Goal: Task Accomplishment & Management: Complete application form

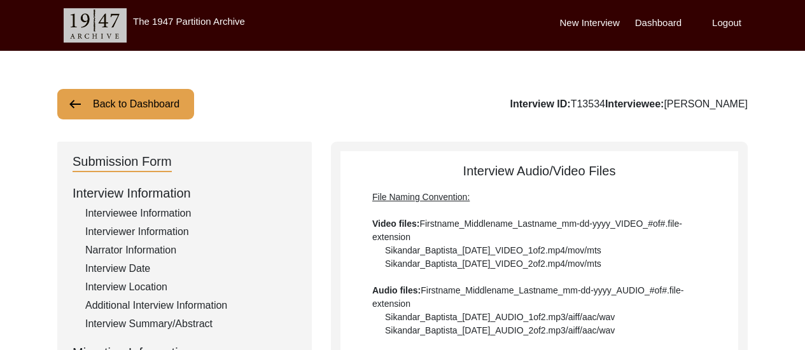
scroll to position [314, 0]
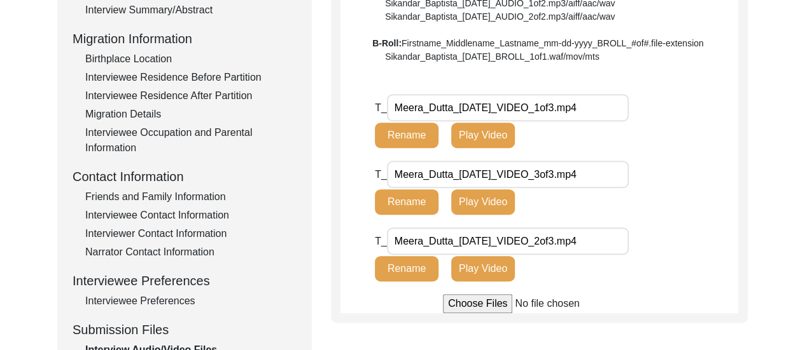
click at [174, 4] on div "Interview Summary/Abstract" at bounding box center [190, 10] width 211 height 15
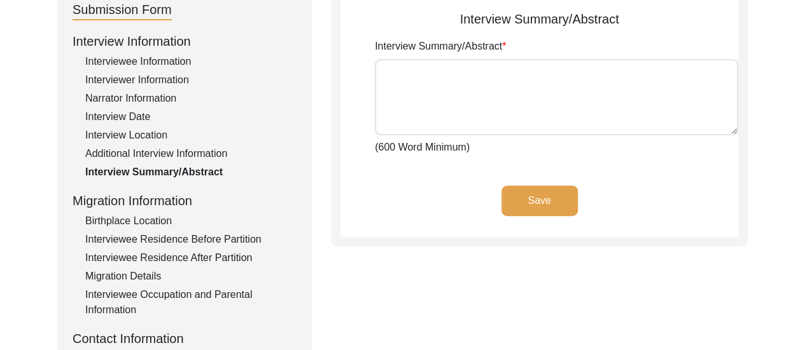
scroll to position [111, 0]
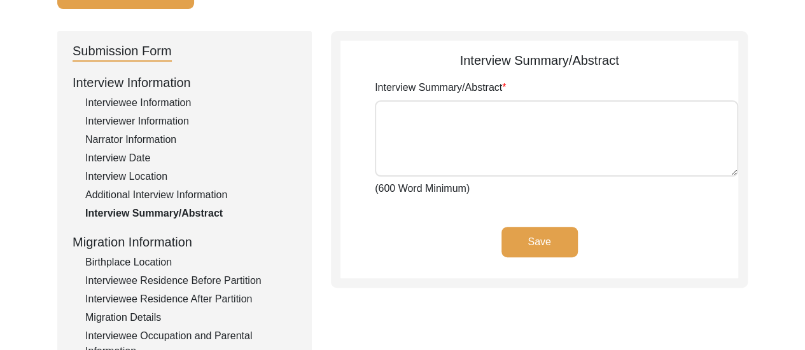
click at [404, 104] on textarea "Interview Summary/Abstract" at bounding box center [556, 138] width 363 height 76
paste textarea "Born on [DEMOGRAPHIC_DATA], in her maternal place in [GEOGRAPHIC_DATA], [GEOGRA…"
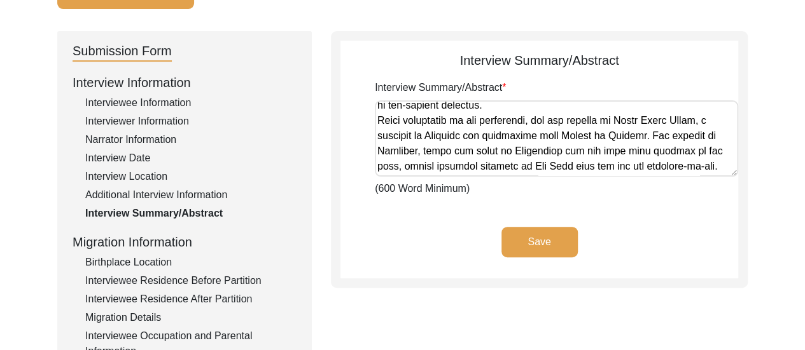
scroll to position [692, 0]
type textarea "Born on [DEMOGRAPHIC_DATA], in her maternal place in [GEOGRAPHIC_DATA], [GEOGRA…"
click at [544, 242] on button "Save" at bounding box center [539, 242] width 76 height 31
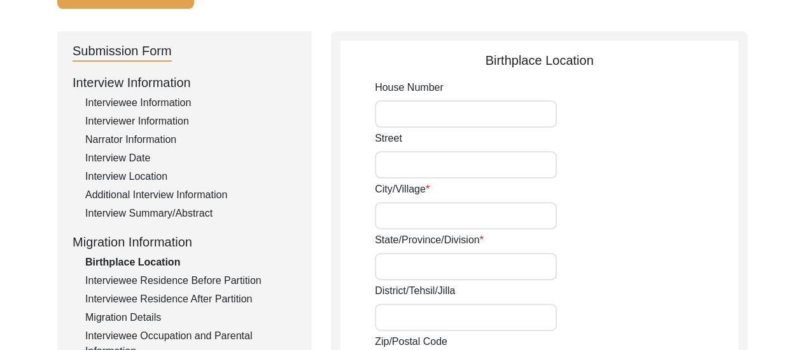
type input "Mallikpur"
type input "Province of [GEOGRAPHIC_DATA],"
type input "Birbhum"
type input "[GEOGRAPHIC_DATA]"
type input "[GEOGRAPHIC_DATA], [GEOGRAPHIC_DATA], [GEOGRAPHIC_DATA]"
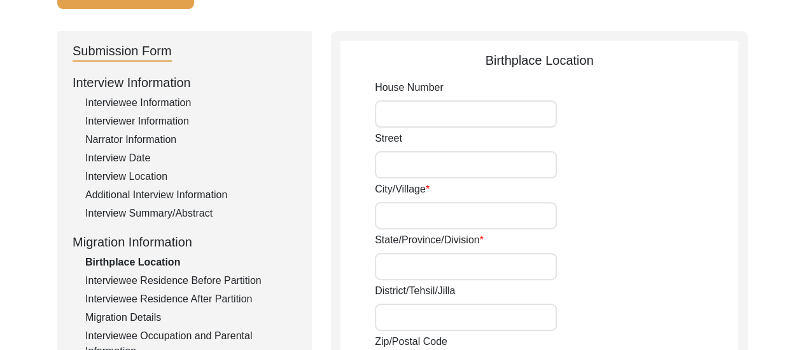
type input "23.93346367748525"
type input "87.70646273256882"
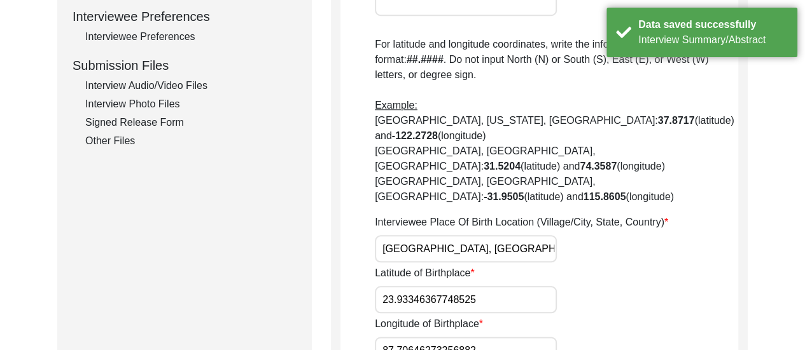
scroll to position [684, 0]
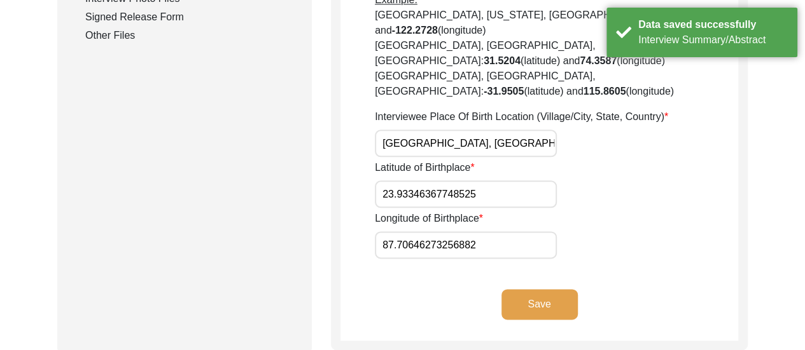
click at [121, 31] on div "Other Files" at bounding box center [190, 35] width 211 height 15
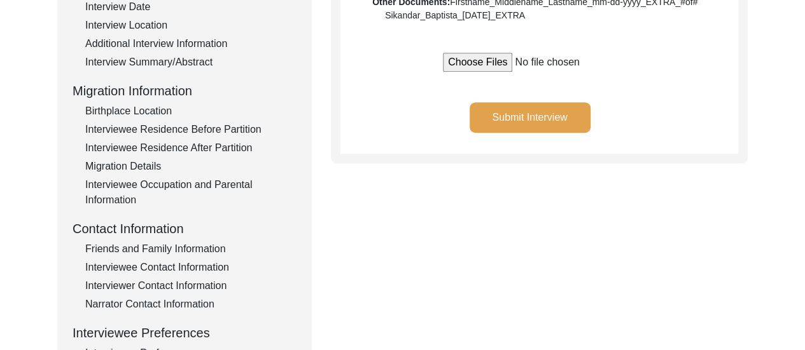
scroll to position [59, 0]
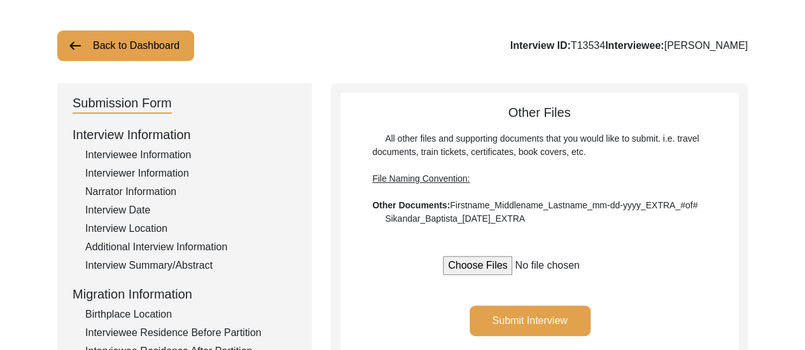
click at [543, 325] on button "Submit Interview" at bounding box center [529, 321] width 121 height 31
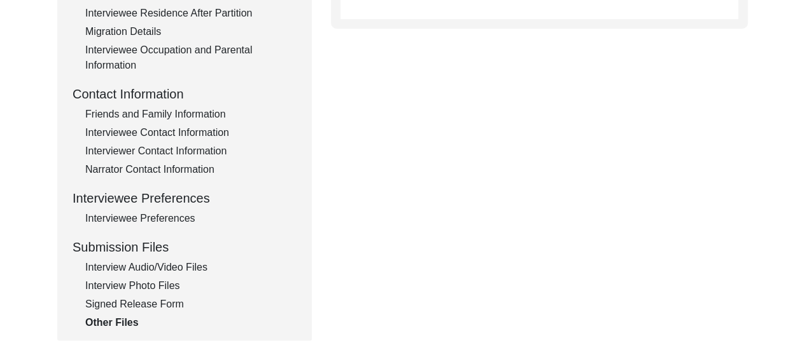
scroll to position [396, 0]
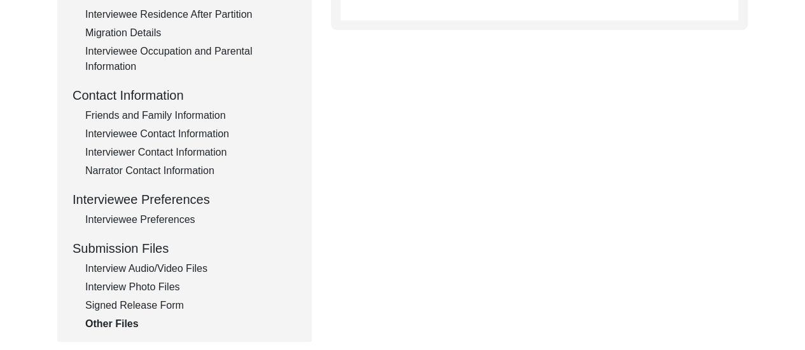
click at [163, 115] on div "Friends and Family Information" at bounding box center [190, 115] width 211 height 15
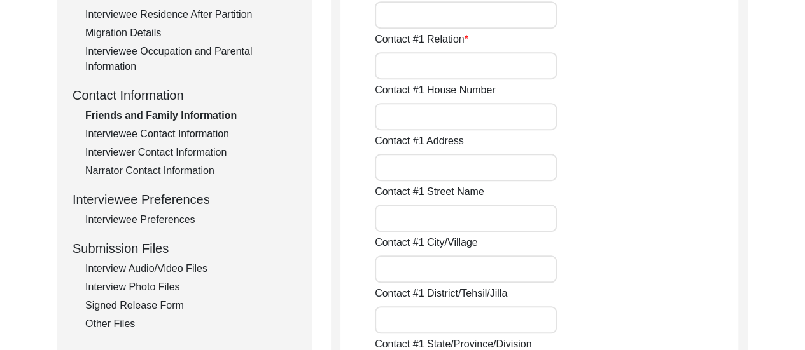
type input "[PERSON_NAME]"
type input "Datta"
type input "Son"
type input "[PERSON_NAME] Co-operative,"
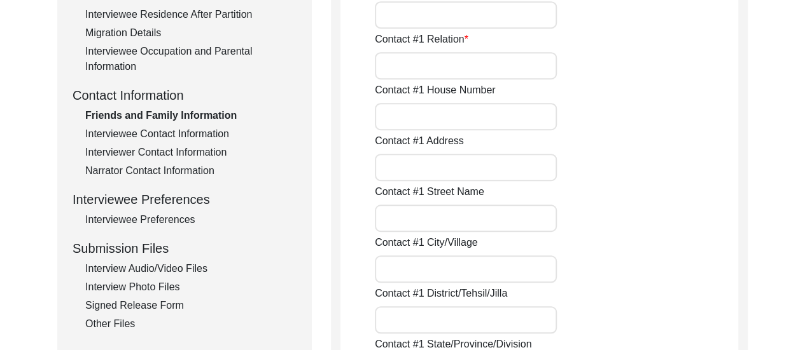
type input "[STREET_ADDRESS],"
type input "[GEOGRAPHIC_DATA],"
type input "North 24 Parganas,"
type input "[GEOGRAPHIC_DATA]"
type input "700107"
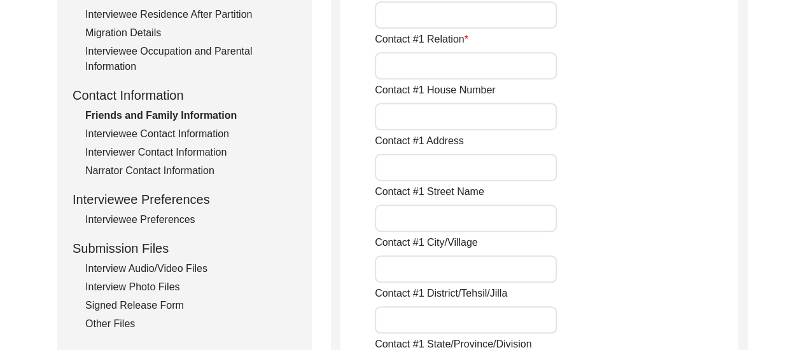
type input "[GEOGRAPHIC_DATA]"
type input "9831722662"
type input "[PERSON_NAME]"
type input "Datta"
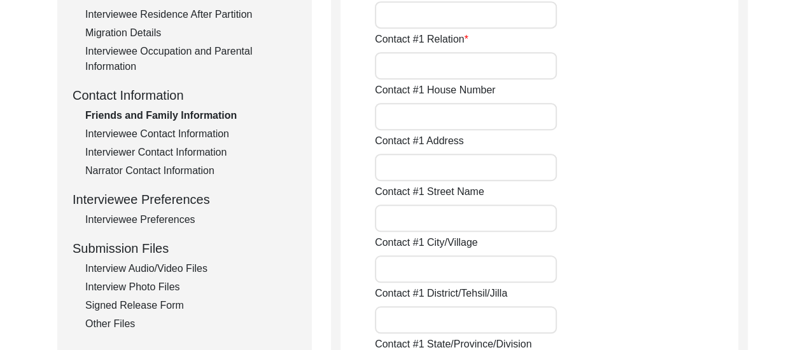
type input "Daughter-in-Law"
type input "[PERSON_NAME] Co-operative,"
type input "[STREET_ADDRESS],"
type input "[GEOGRAPHIC_DATA],"
type input "North 24 Parganas,"
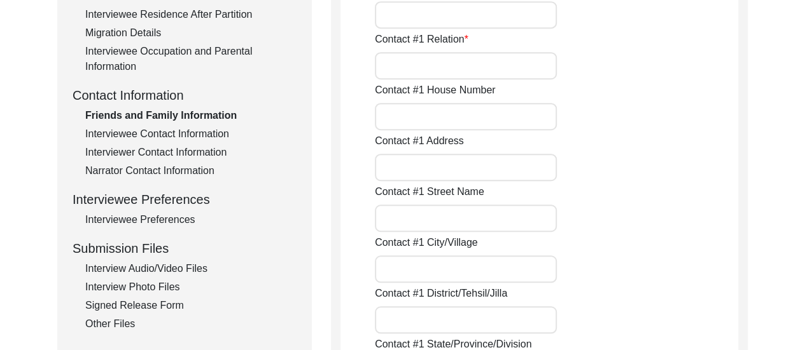
type input "[GEOGRAPHIC_DATA],"
type input "700107"
type input "[GEOGRAPHIC_DATA]"
type input "9432599535"
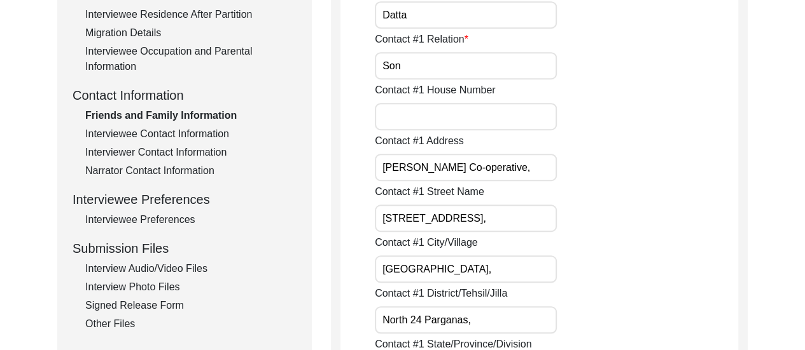
click at [638, 184] on div "Contact #1 Street Name [STREET_ADDRESS]," at bounding box center [556, 208] width 363 height 48
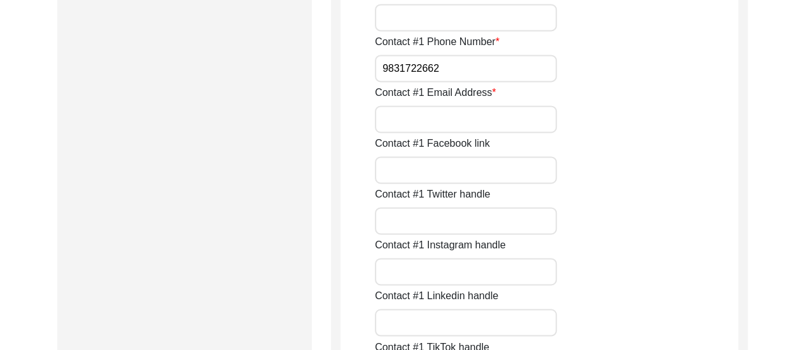
scroll to position [904, 0]
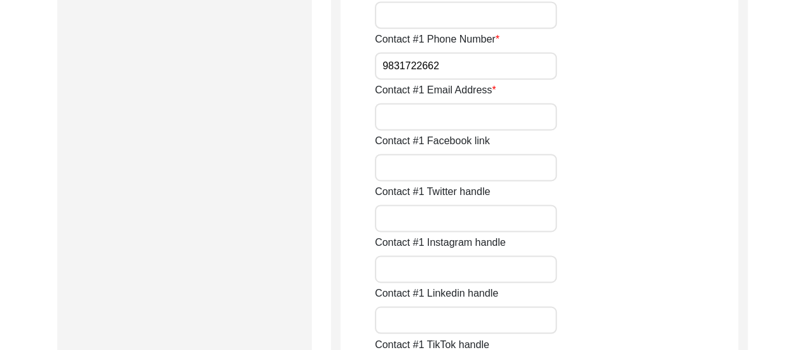
click at [416, 114] on input "Contact #1 Email Address" at bounding box center [466, 116] width 182 height 27
type input "n/a"
click at [634, 190] on div "Contact #1 Twitter handle" at bounding box center [556, 208] width 363 height 48
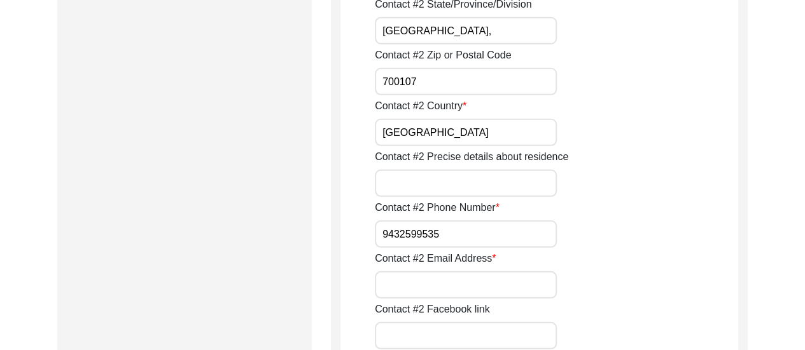
scroll to position [1769, 0]
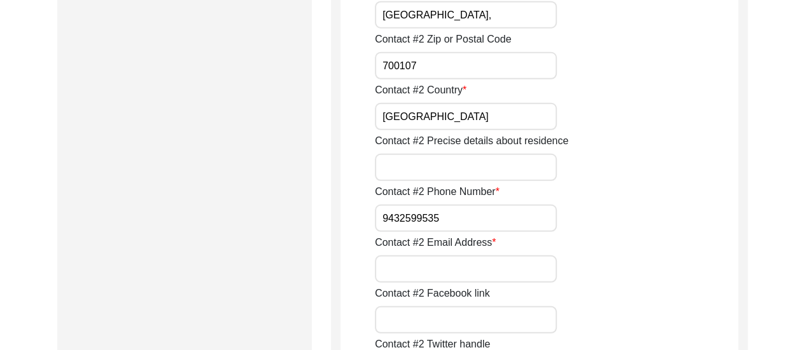
click at [435, 272] on input "Contact #2 Email Address" at bounding box center [466, 269] width 182 height 27
click at [554, 264] on input "n/a" at bounding box center [466, 269] width 182 height 27
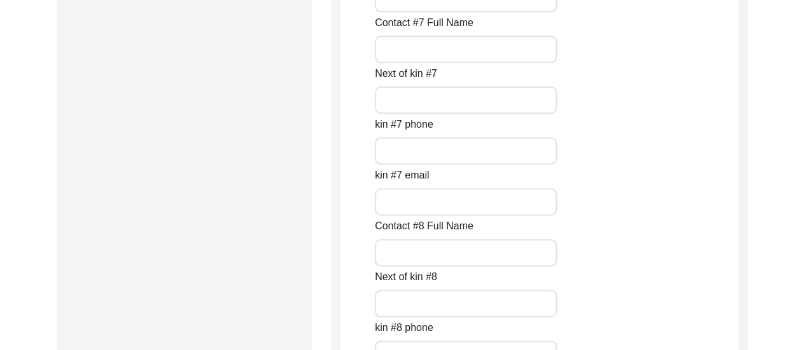
scroll to position [5756, 0]
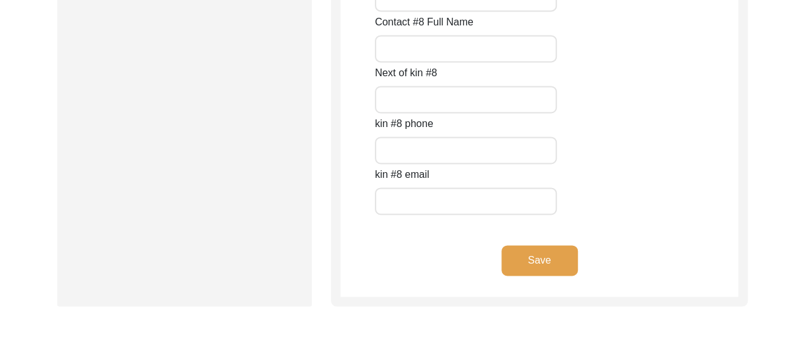
type input "n/a"
click at [547, 259] on button "Save" at bounding box center [539, 261] width 76 height 31
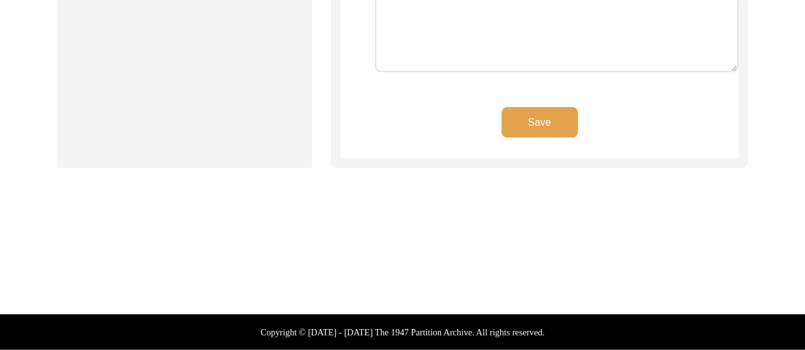
scroll to position [1280, 0]
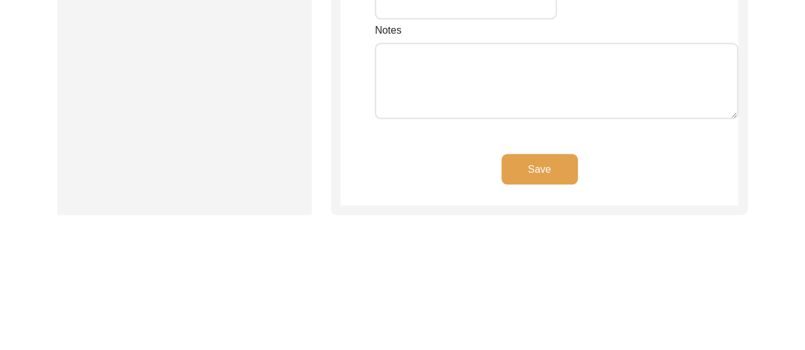
type input "1st Floor, [PERSON_NAME] Co-operative,"
type input "[STREET_ADDRESS],"
type input "[GEOGRAPHIC_DATA],"
type input "North 24 Parganas,"
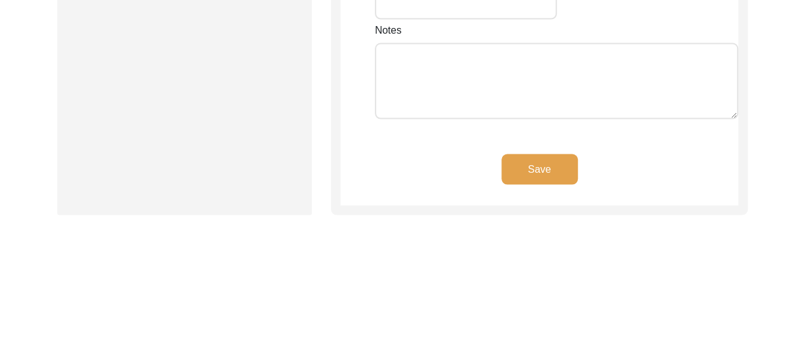
type input "700107"
type input "[GEOGRAPHIC_DATA]"
type input "[GEOGRAPHIC_DATA], [GEOGRAPHIC_DATA], [GEOGRAPHIC_DATA]"
type input "22.577012499375847"
type input "88.46544885177849"
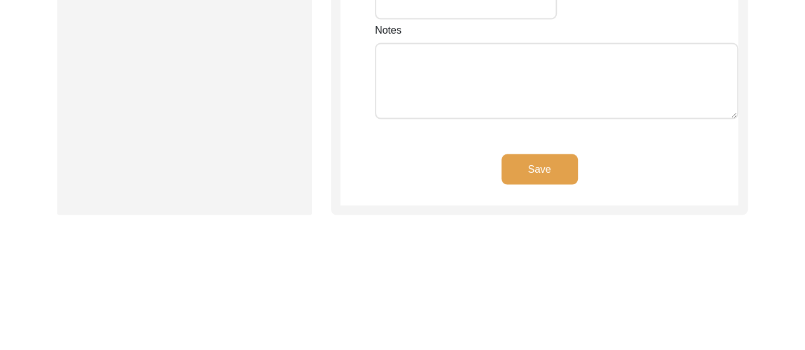
type input "9748987202"
type input "[EMAIL_ADDRESS][DOMAIN_NAME]"
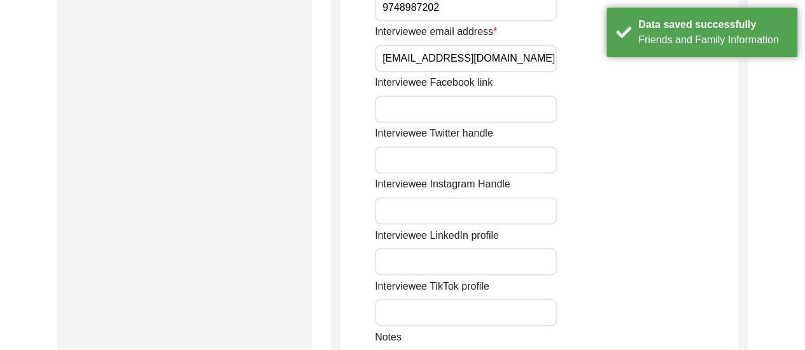
scroll to position [667, 0]
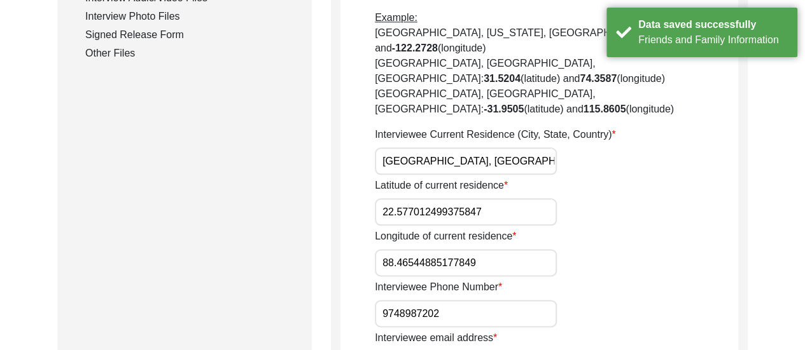
click at [120, 49] on div "Other Files" at bounding box center [190, 53] width 211 height 15
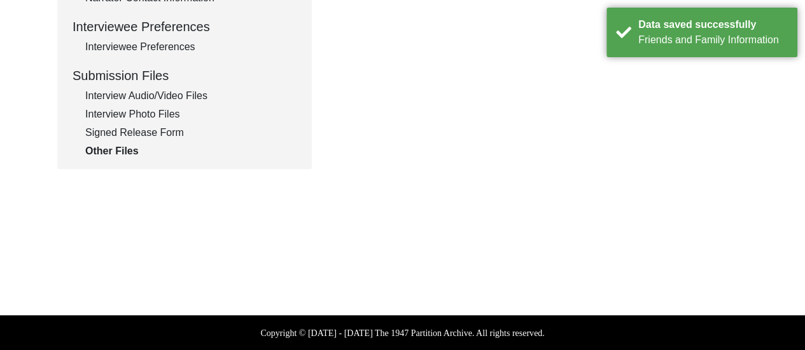
scroll to position [262, 0]
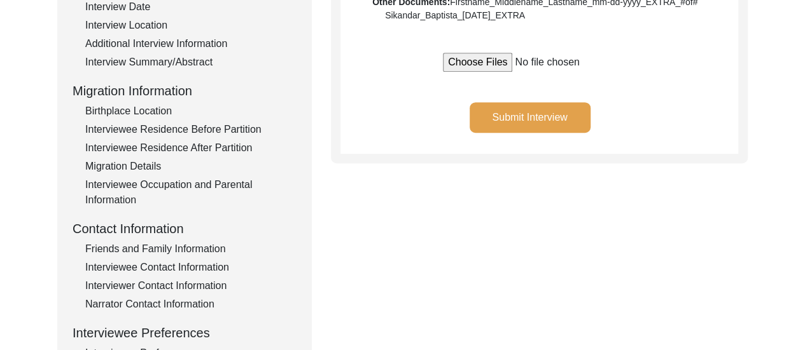
click at [505, 116] on button "Submit Interview" at bounding box center [529, 117] width 121 height 31
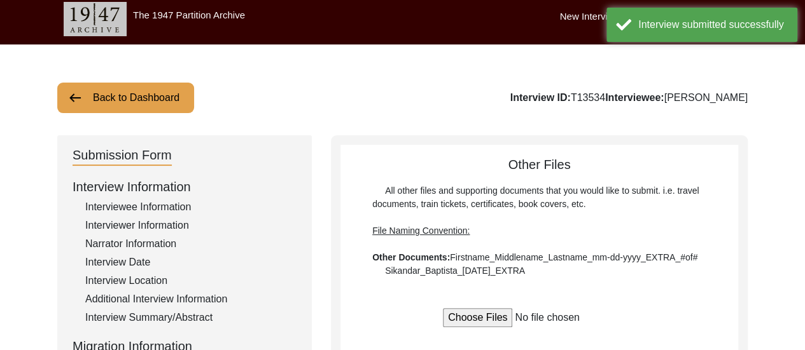
scroll to position [0, 0]
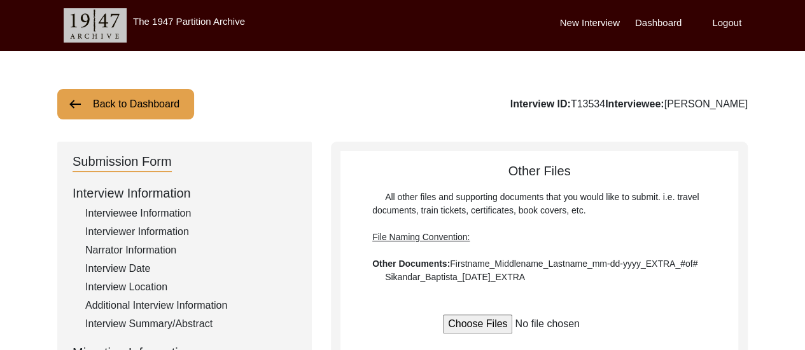
click at [660, 21] on label "Dashboard" at bounding box center [658, 23] width 46 height 15
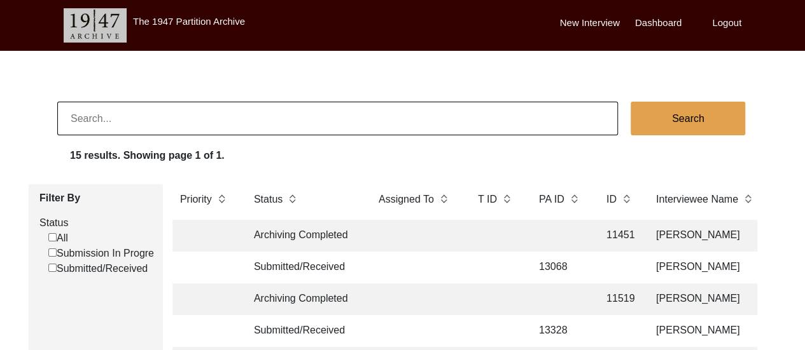
click at [726, 23] on label "Logout" at bounding box center [726, 23] width 29 height 15
